Goal: Register for event/course: Sign up to attend an event or enroll in a course

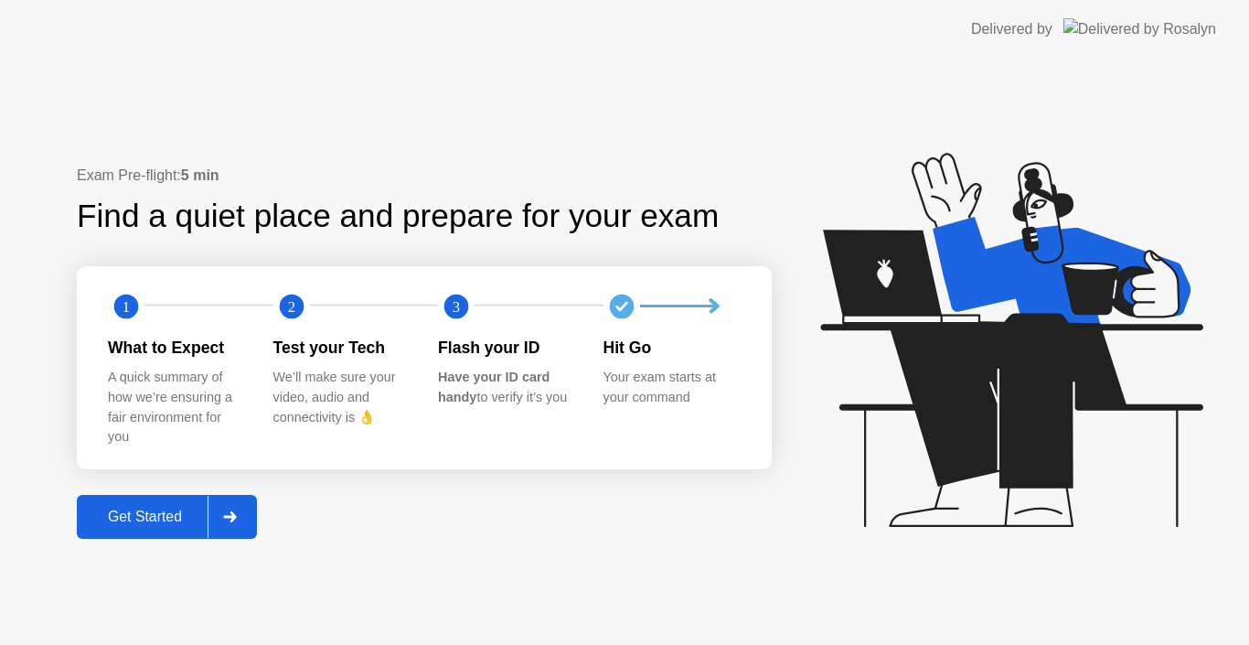
click at [172, 517] on div "Get Started" at bounding box center [144, 517] width 125 height 16
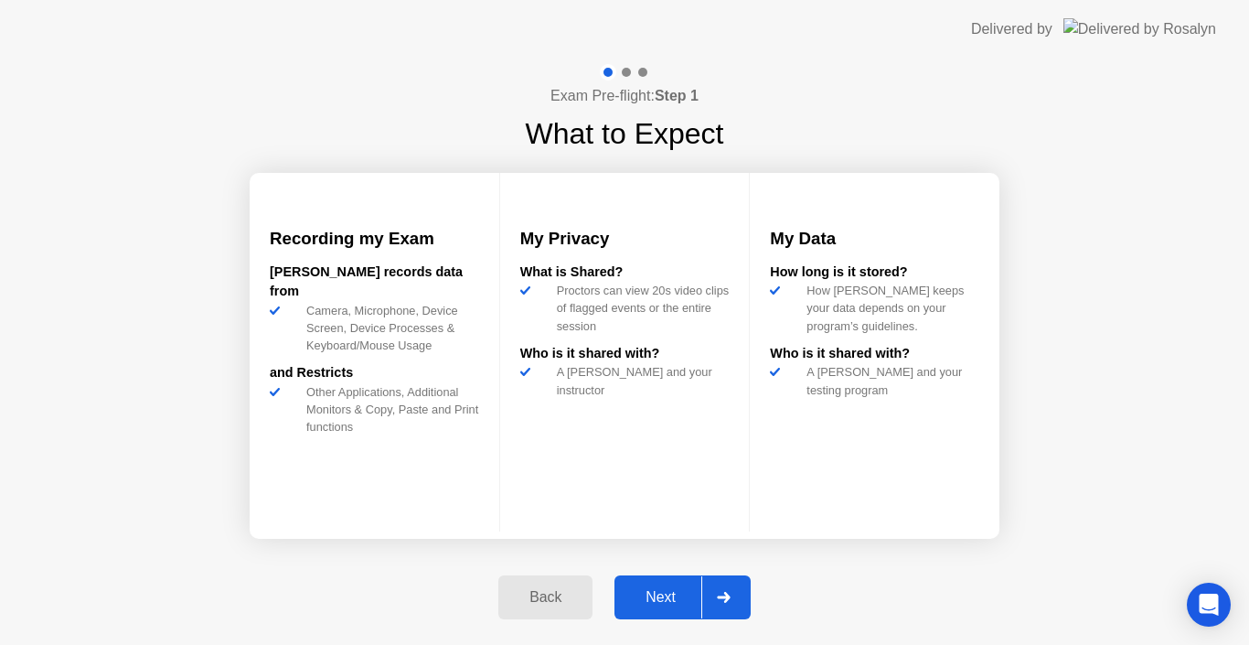
click at [674, 589] on div "Next" at bounding box center [660, 597] width 81 height 16
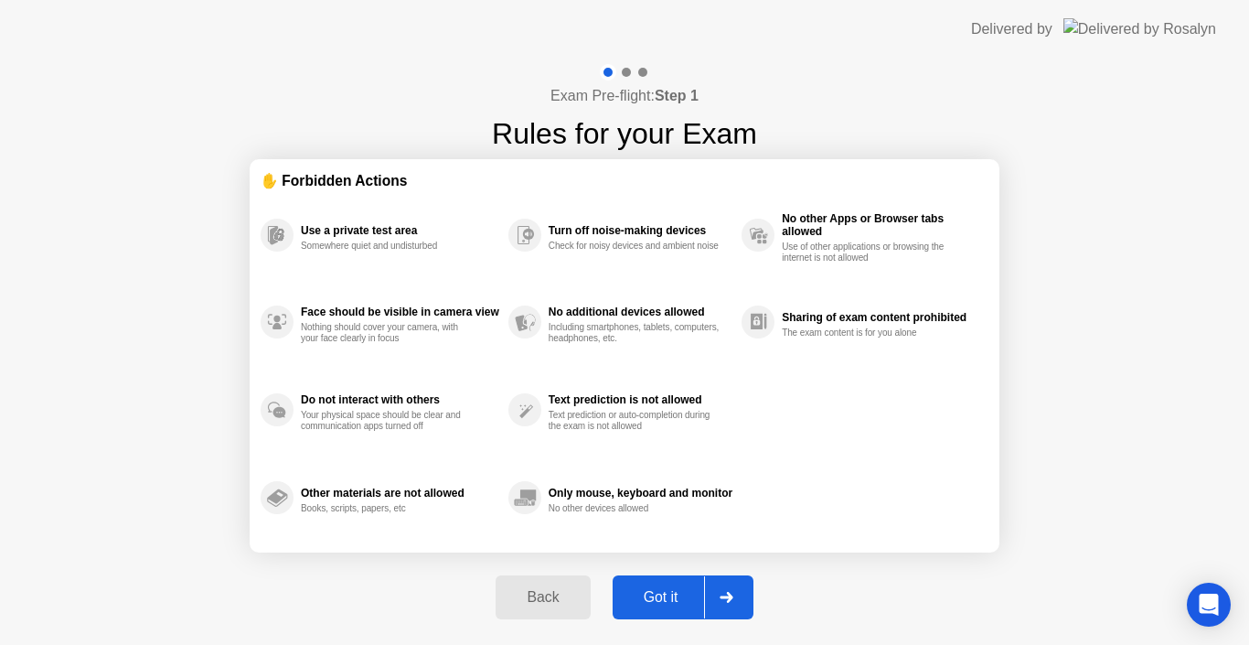
click at [674, 589] on div "Got it" at bounding box center [661, 597] width 86 height 16
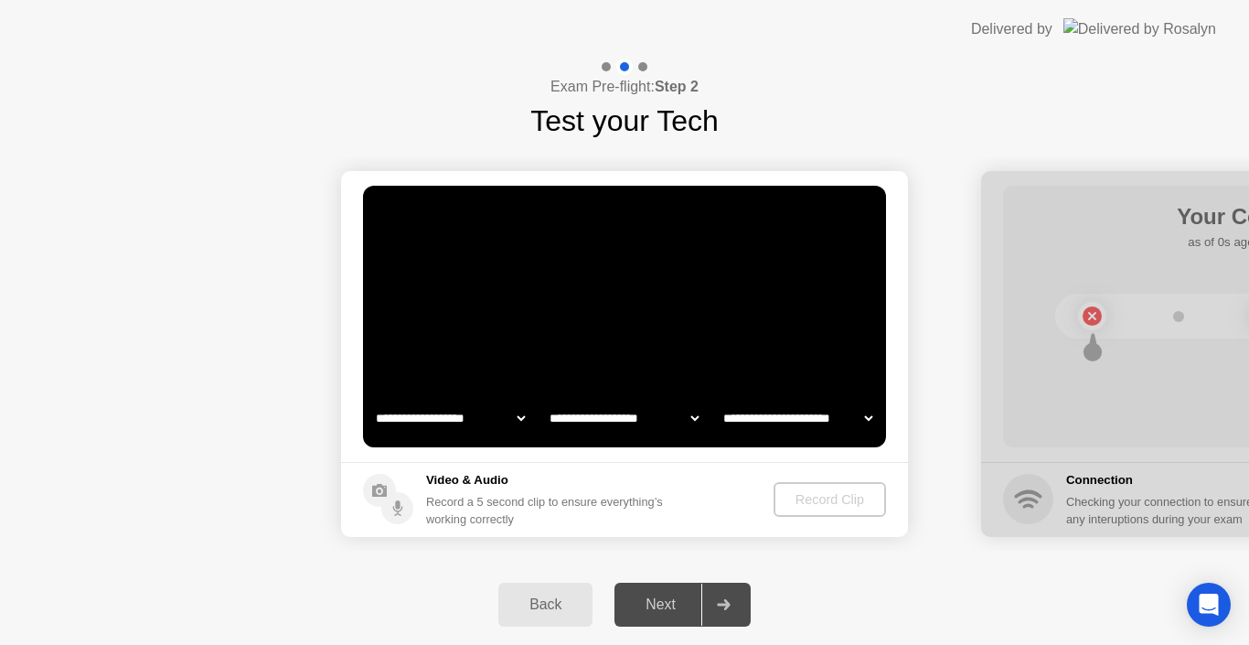
select select "**********"
select select "*******"
click at [826, 503] on div "Record Clip" at bounding box center [831, 499] width 98 height 15
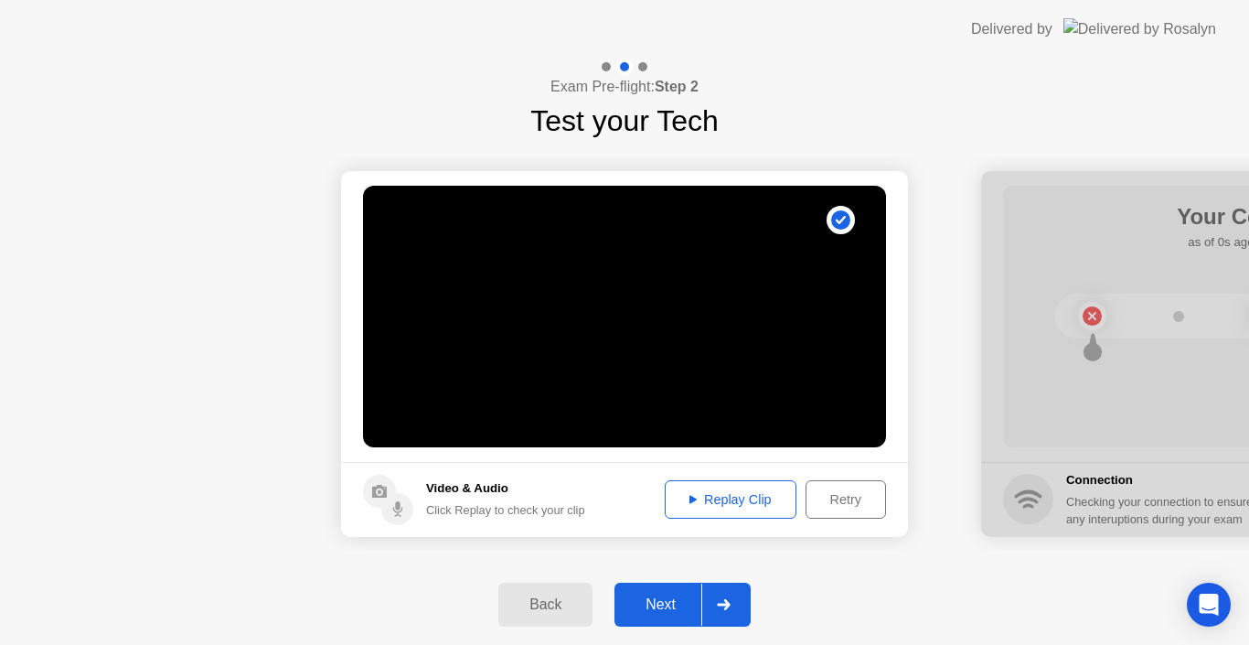
click at [654, 608] on div "Next" at bounding box center [660, 604] width 81 height 16
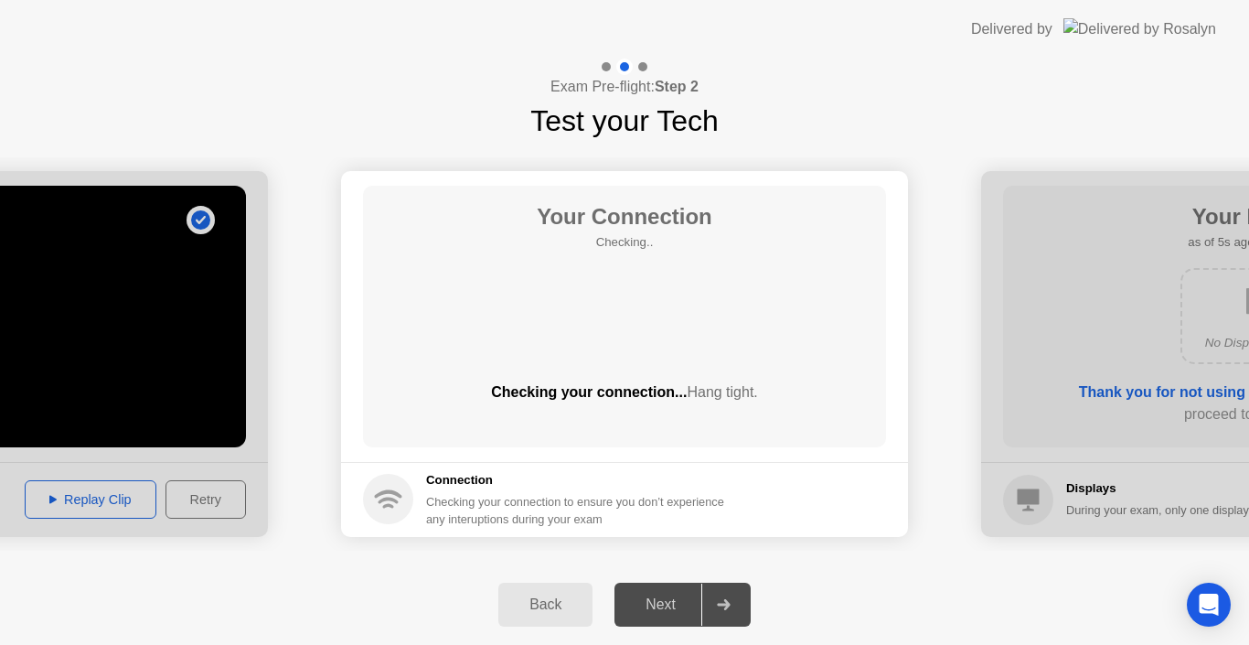
click at [666, 601] on div "Next" at bounding box center [660, 604] width 81 height 16
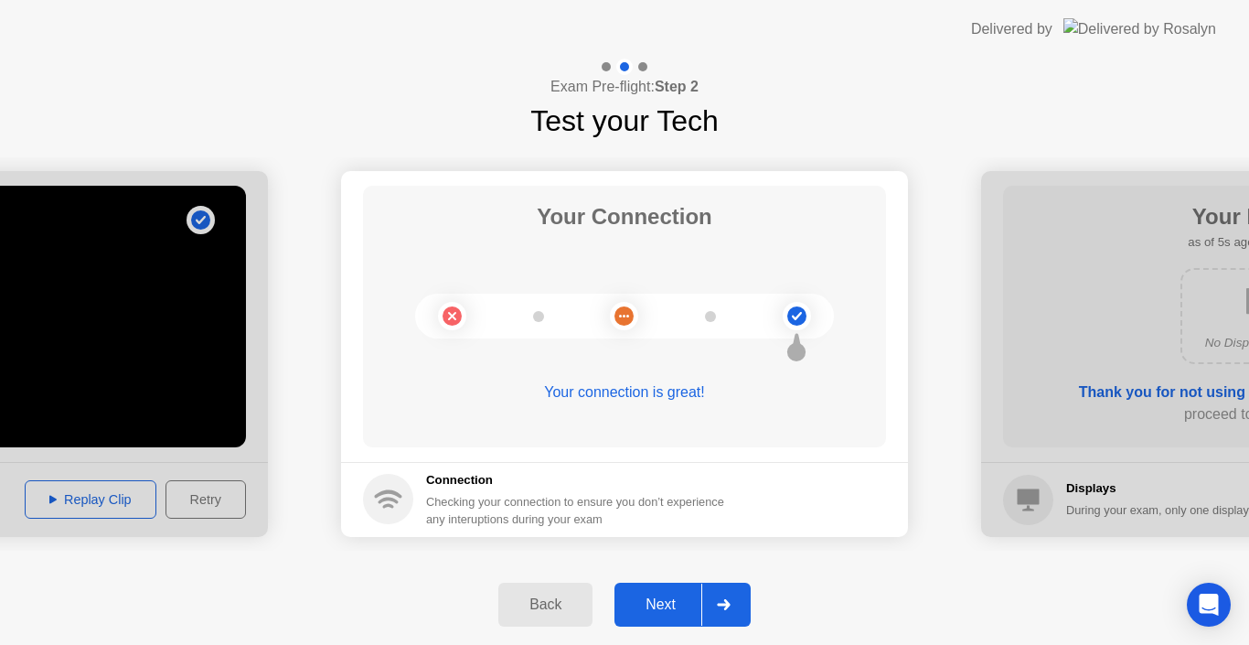
click at [666, 601] on div "Next" at bounding box center [660, 604] width 81 height 16
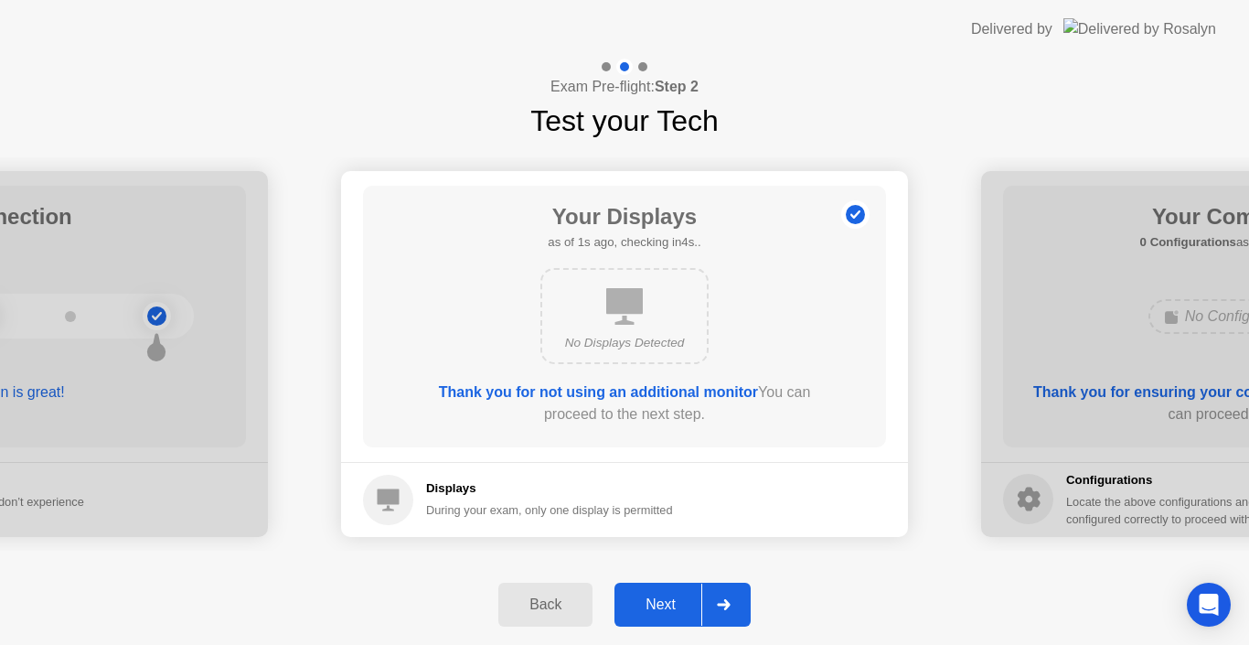
click at [666, 601] on div "Next" at bounding box center [660, 604] width 81 height 16
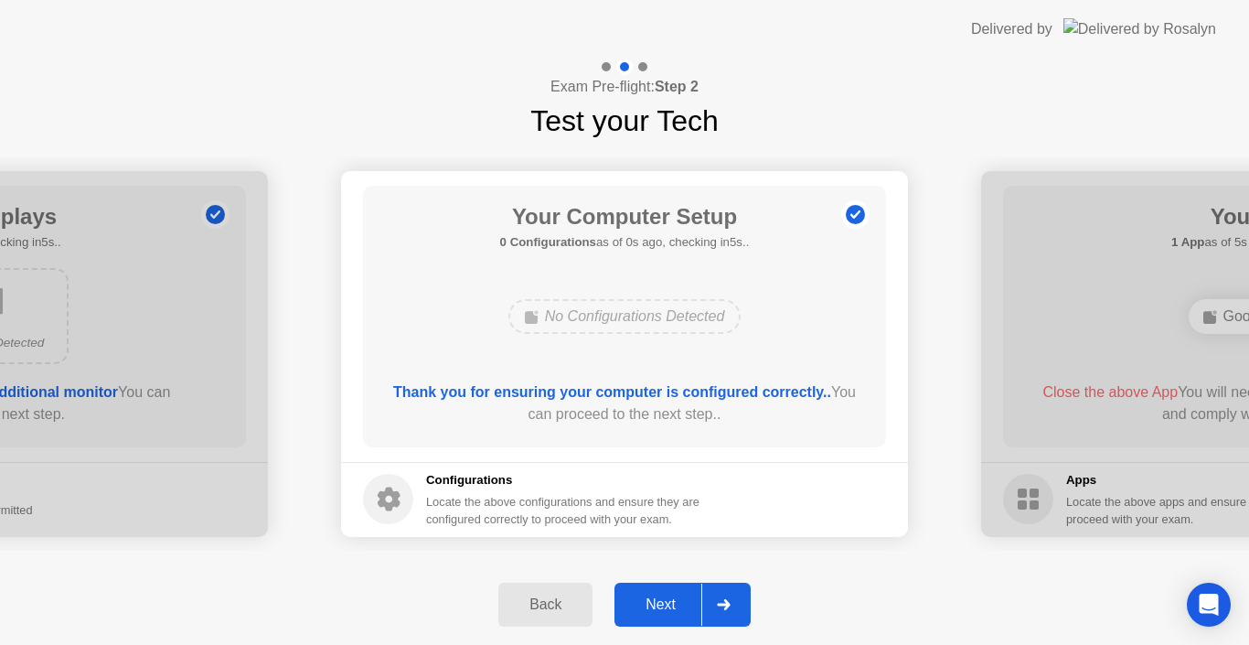
click at [666, 601] on div "Next" at bounding box center [660, 604] width 81 height 16
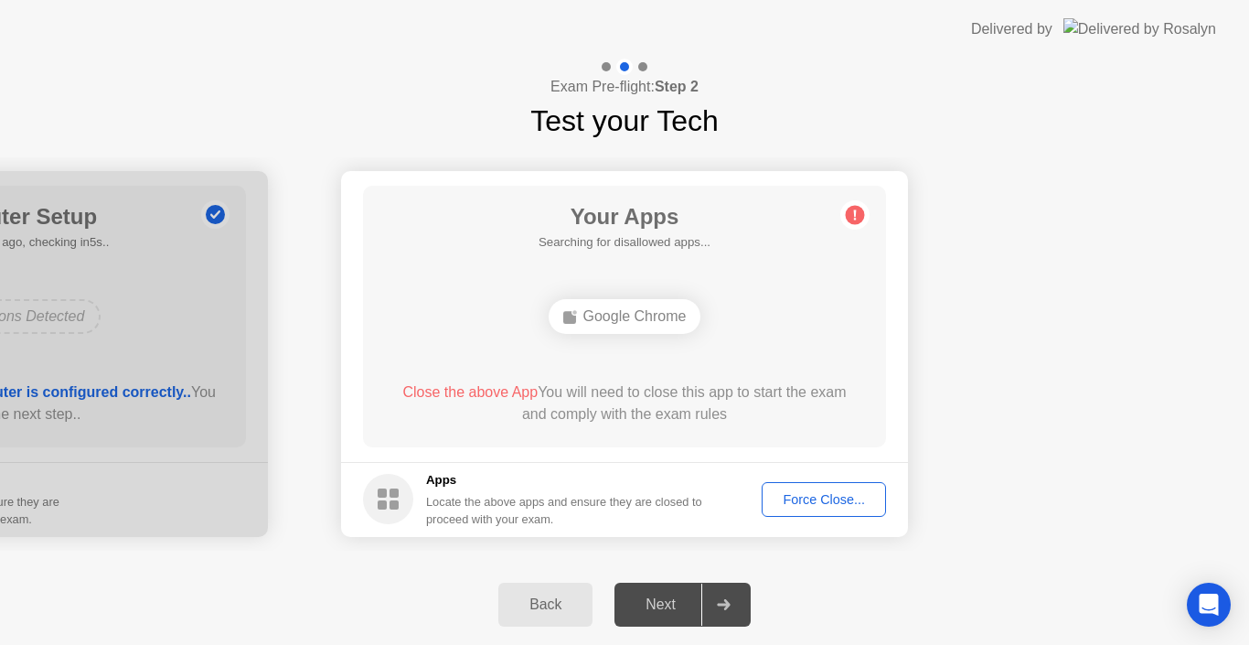
click at [830, 494] on div "Force Close..." at bounding box center [824, 499] width 112 height 15
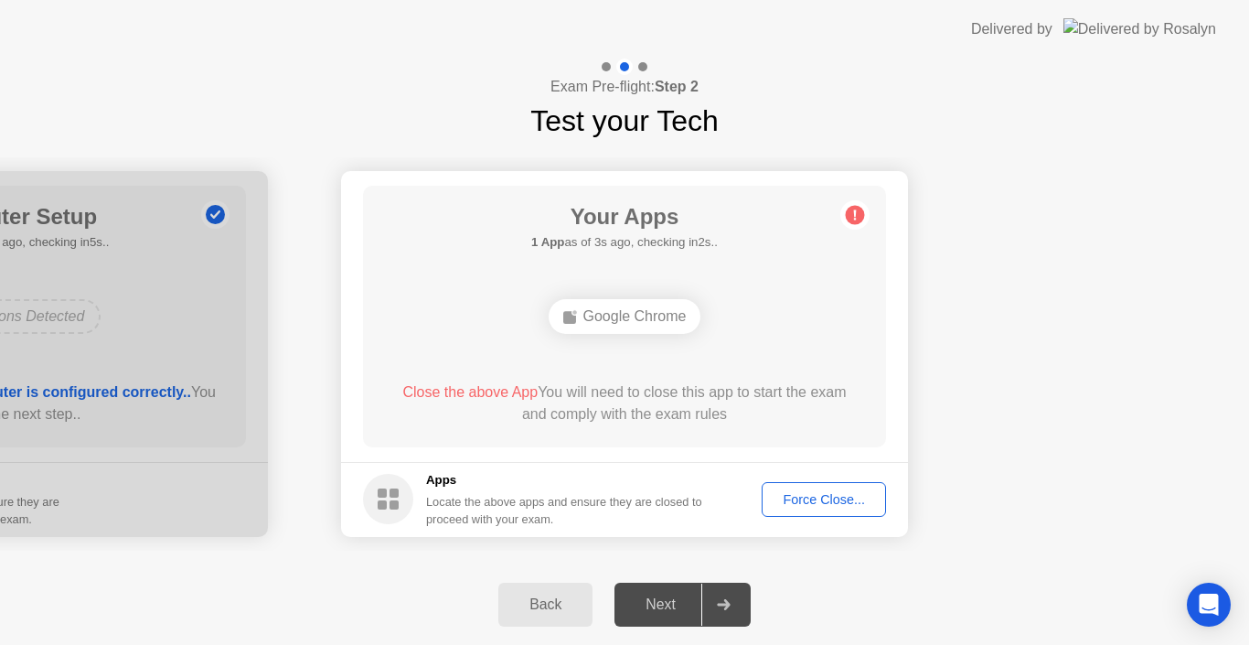
click at [809, 505] on div "Force Close..." at bounding box center [824, 499] width 112 height 15
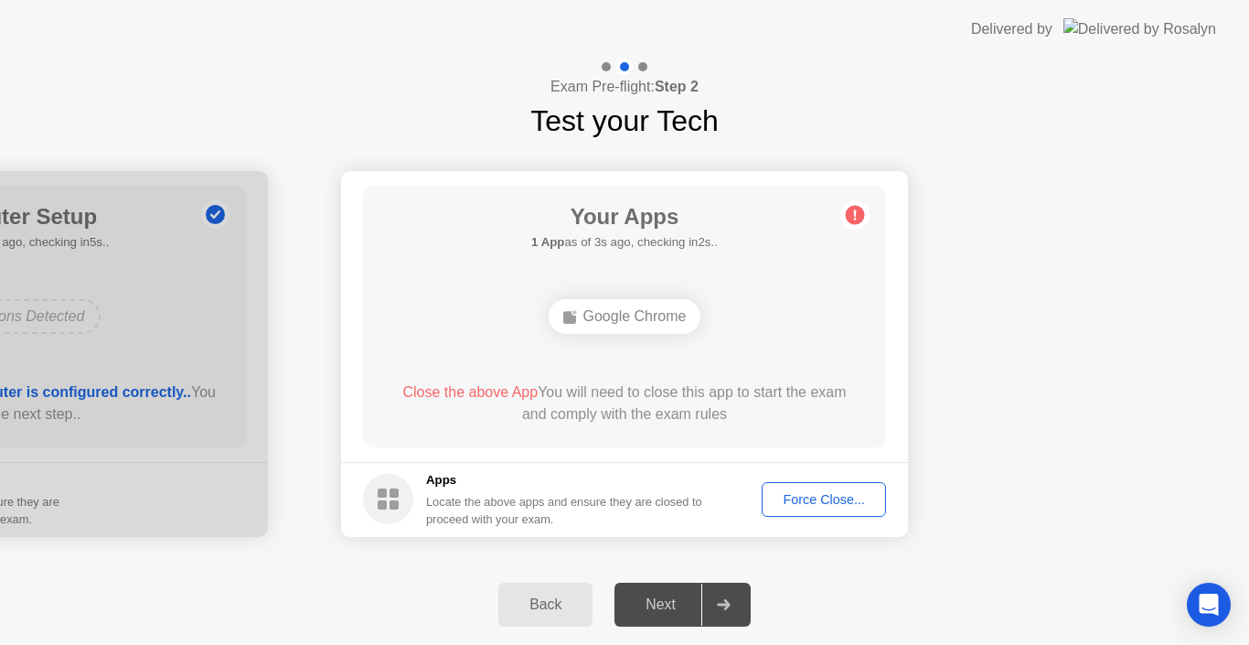
click at [817, 502] on div "Force Close..." at bounding box center [824, 499] width 112 height 15
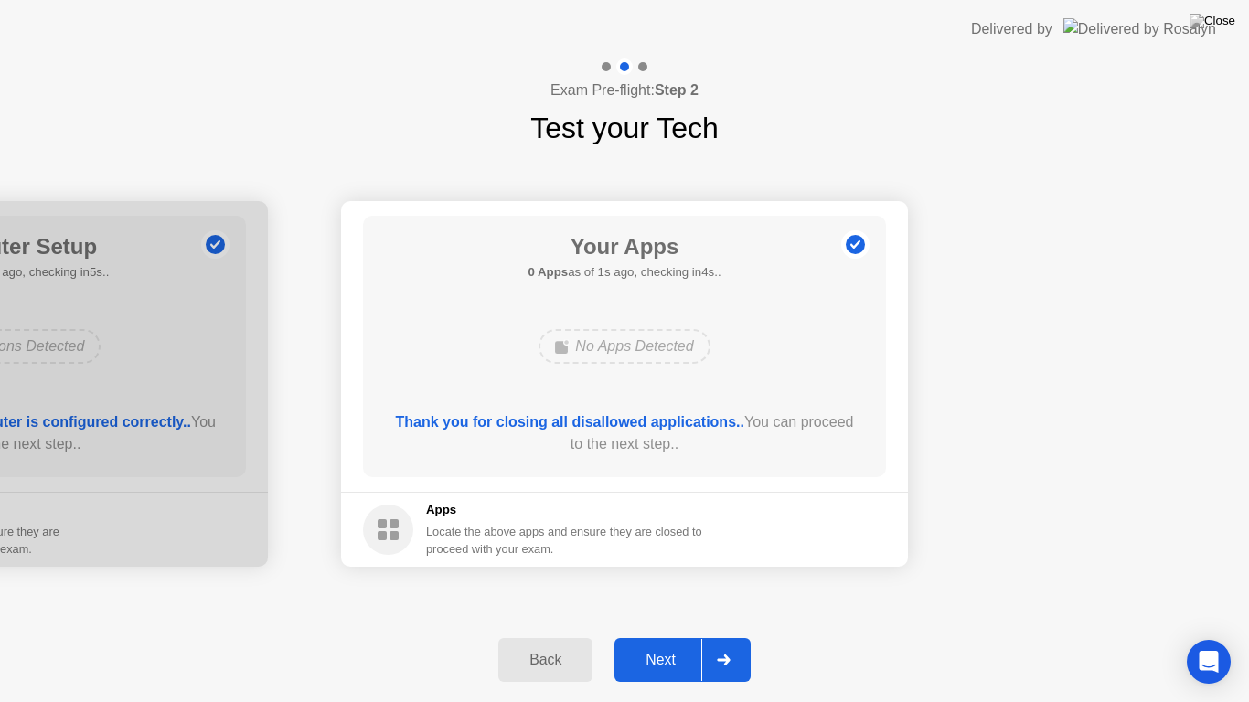
click at [654, 644] on div "Next" at bounding box center [660, 660] width 81 height 16
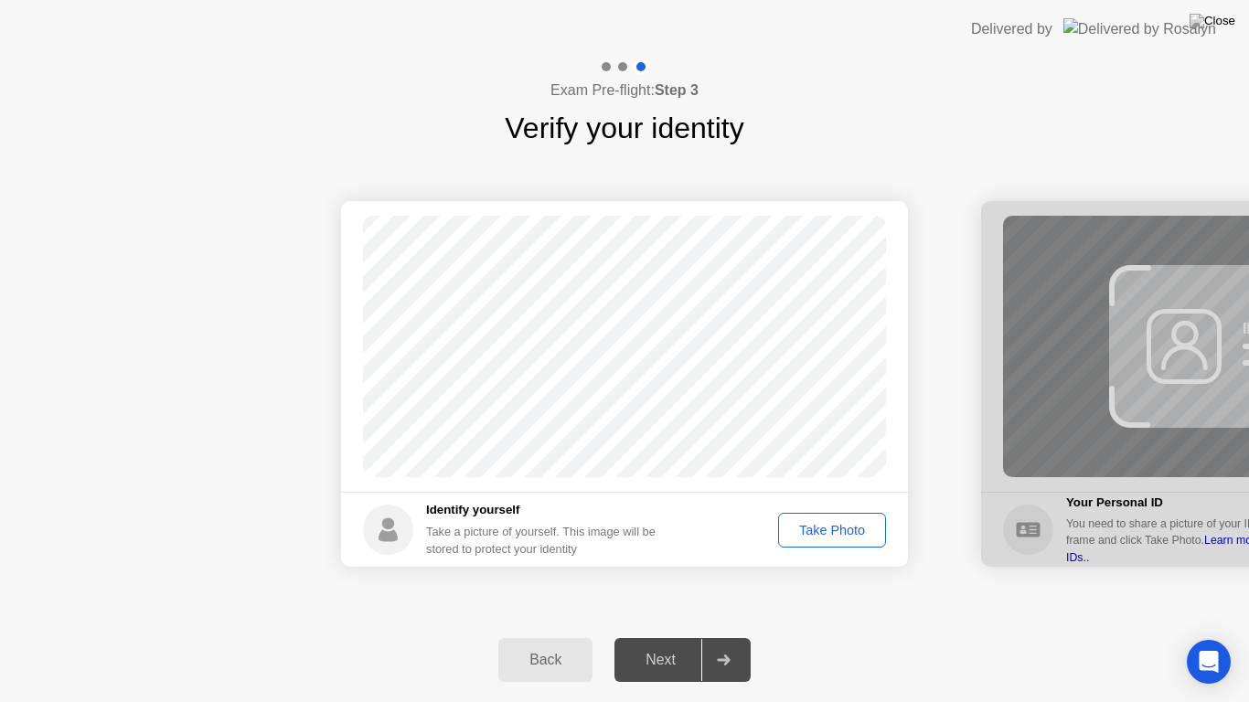
click at [829, 527] on div "Take Photo" at bounding box center [832, 530] width 95 height 15
click at [653, 644] on div "Next" at bounding box center [660, 660] width 81 height 16
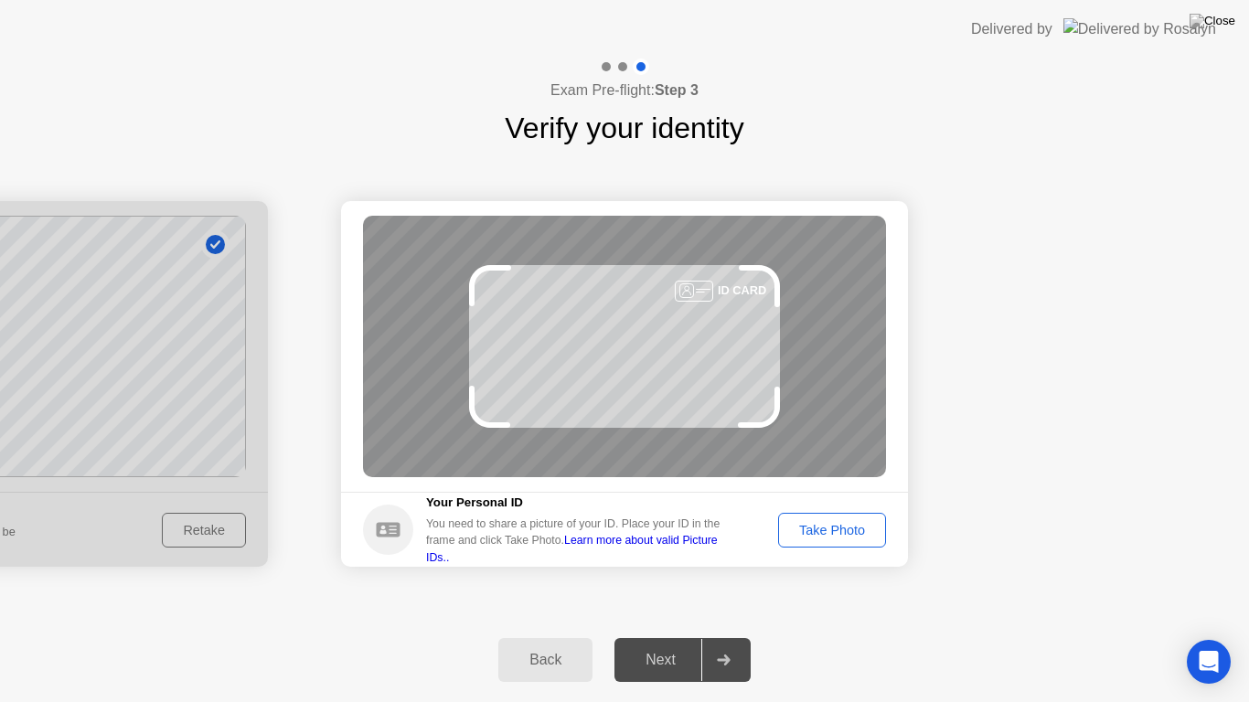
click at [830, 531] on div "Take Photo" at bounding box center [832, 530] width 95 height 15
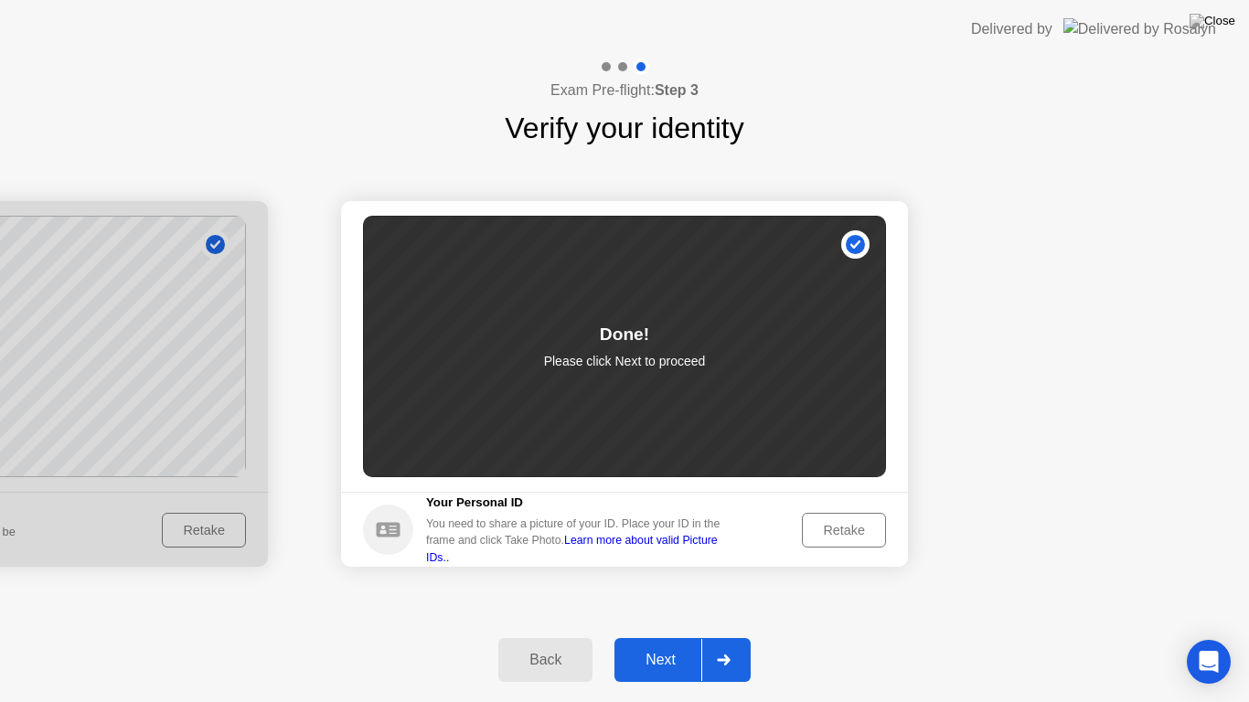
click at [663, 644] on div "Next" at bounding box center [660, 660] width 81 height 16
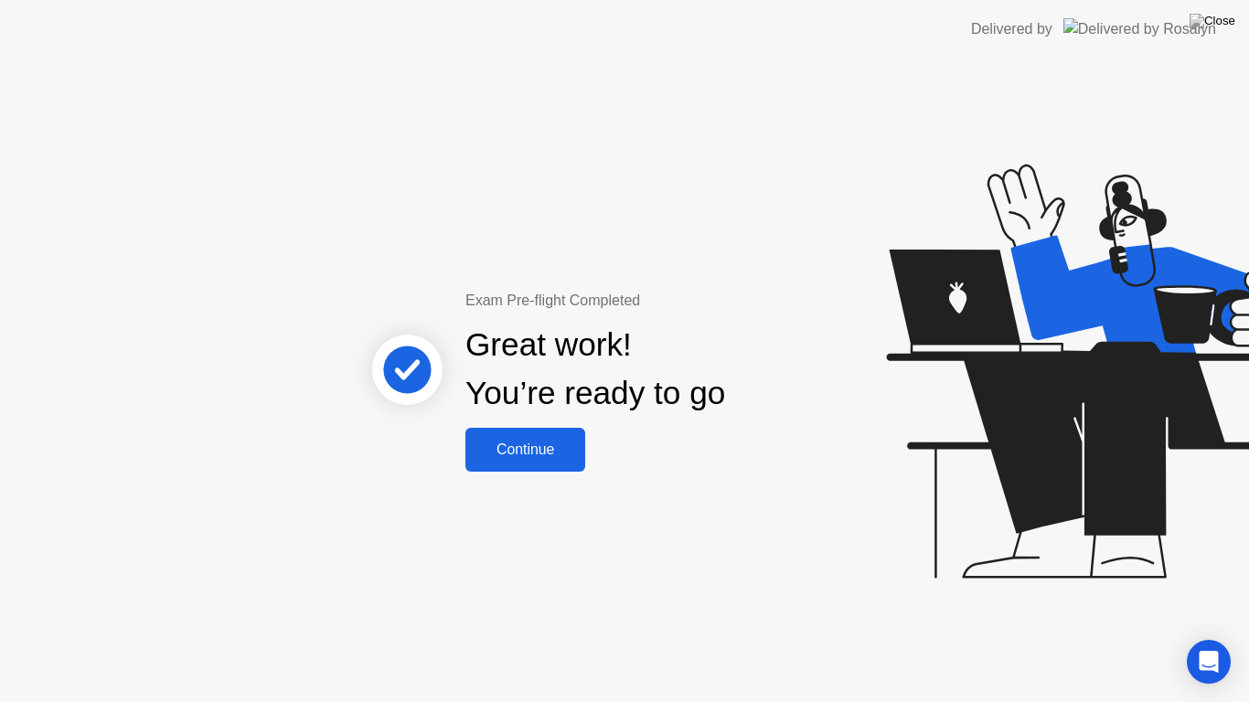
click at [518, 456] on div "Continue" at bounding box center [525, 450] width 109 height 16
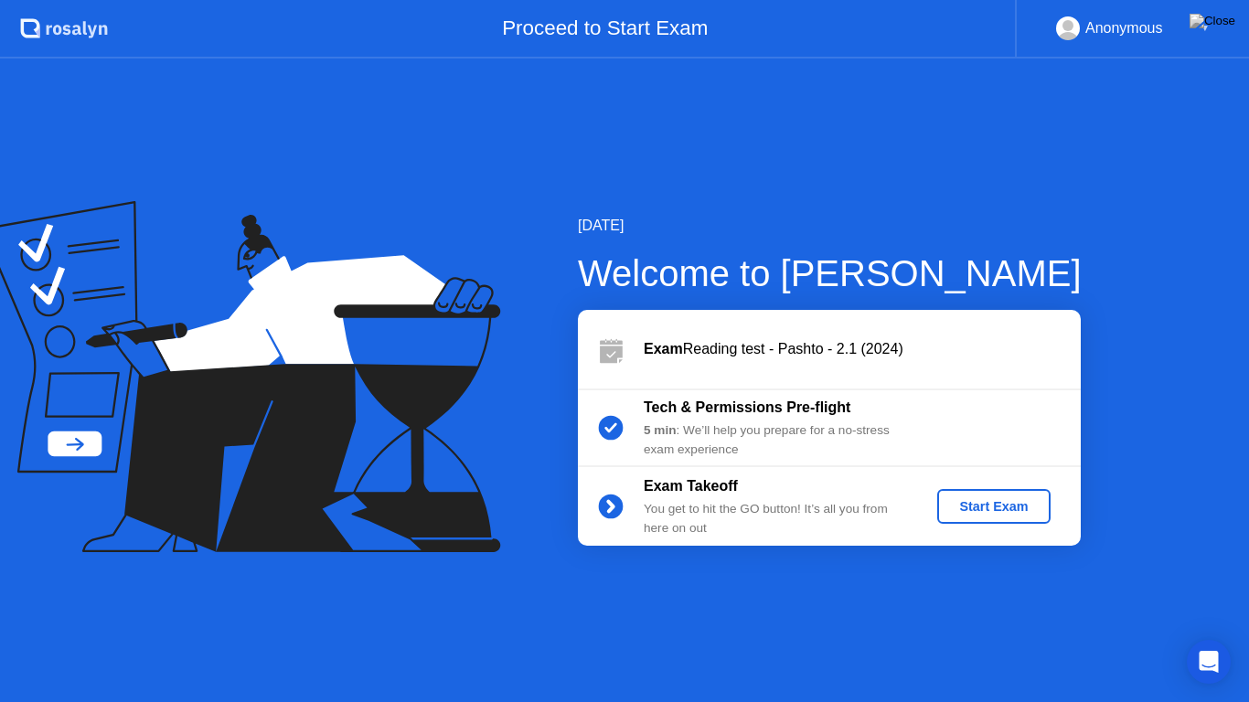
click at [968, 500] on div "Start Exam" at bounding box center [994, 506] width 98 height 15
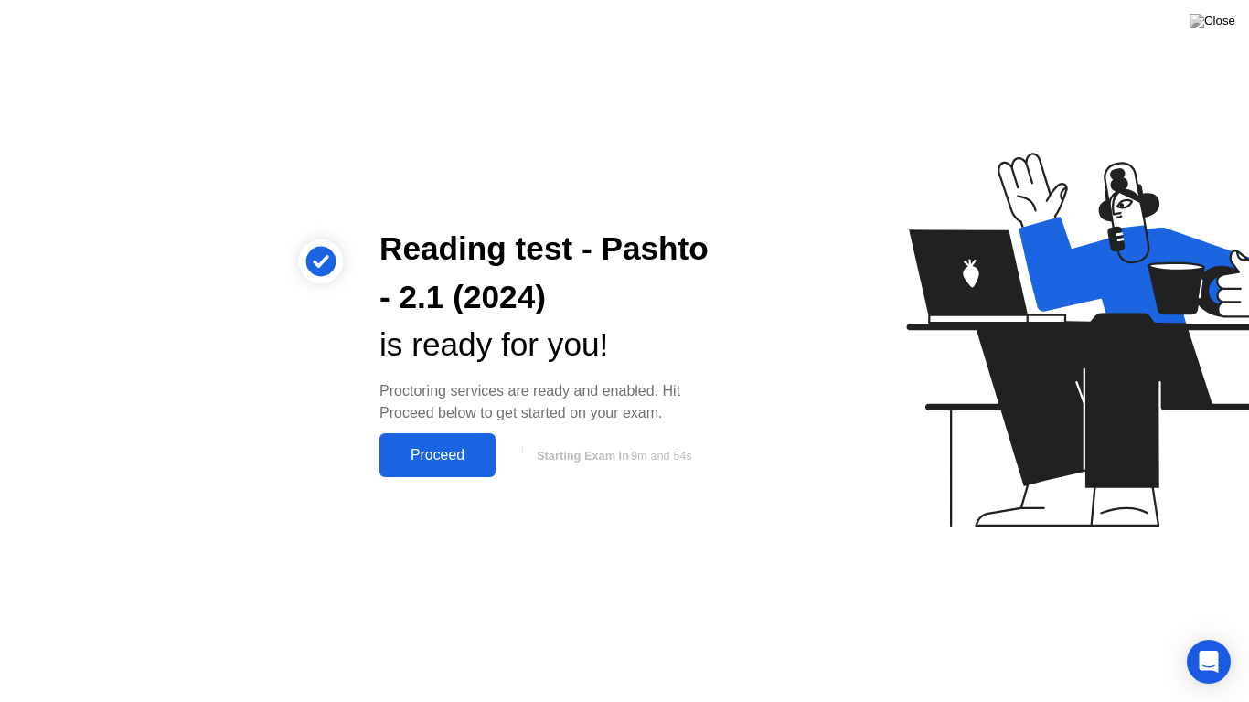
click at [442, 460] on div "Proceed" at bounding box center [437, 455] width 105 height 16
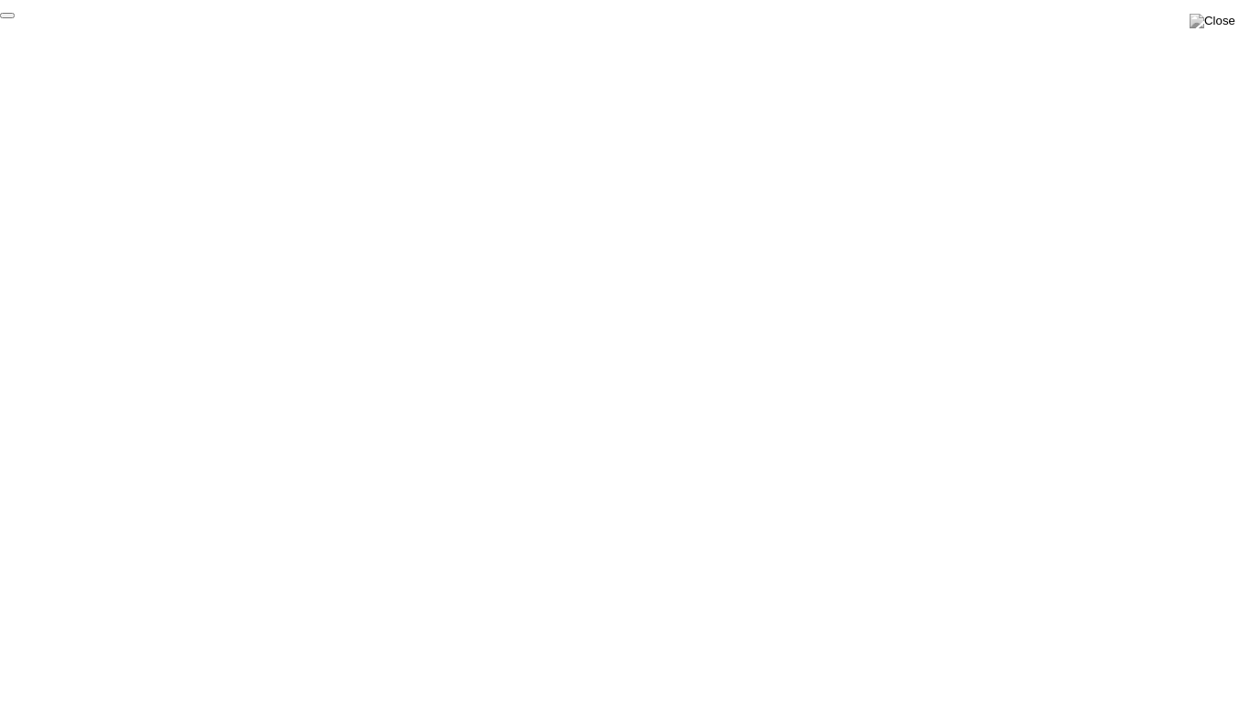
click div "End Proctoring Session"
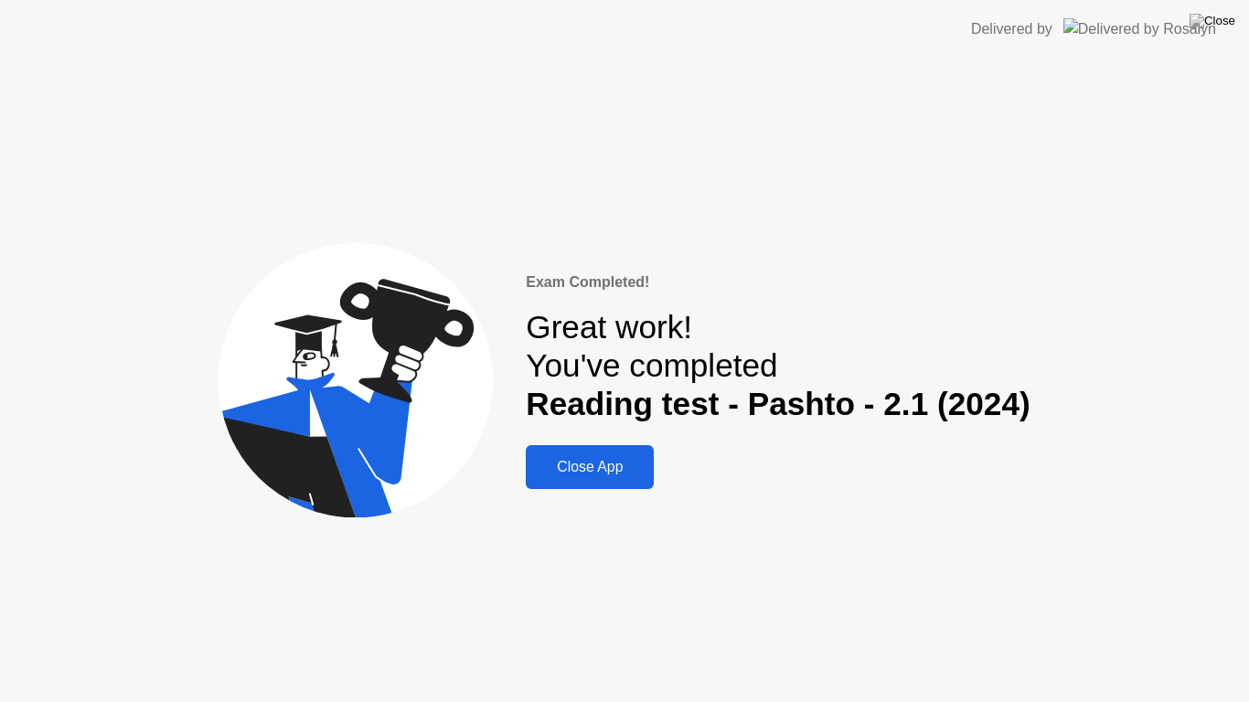
click at [603, 456] on button "Close App" at bounding box center [590, 467] width 128 height 44
